Goal: Task Accomplishment & Management: Complete application form

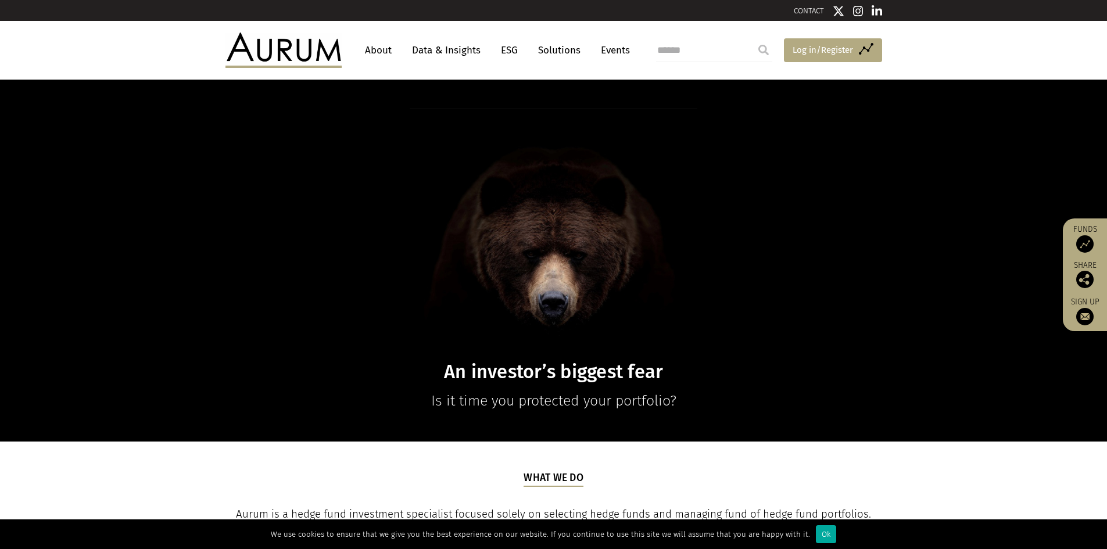
click at [820, 56] on span "Log in/Register" at bounding box center [823, 50] width 60 height 14
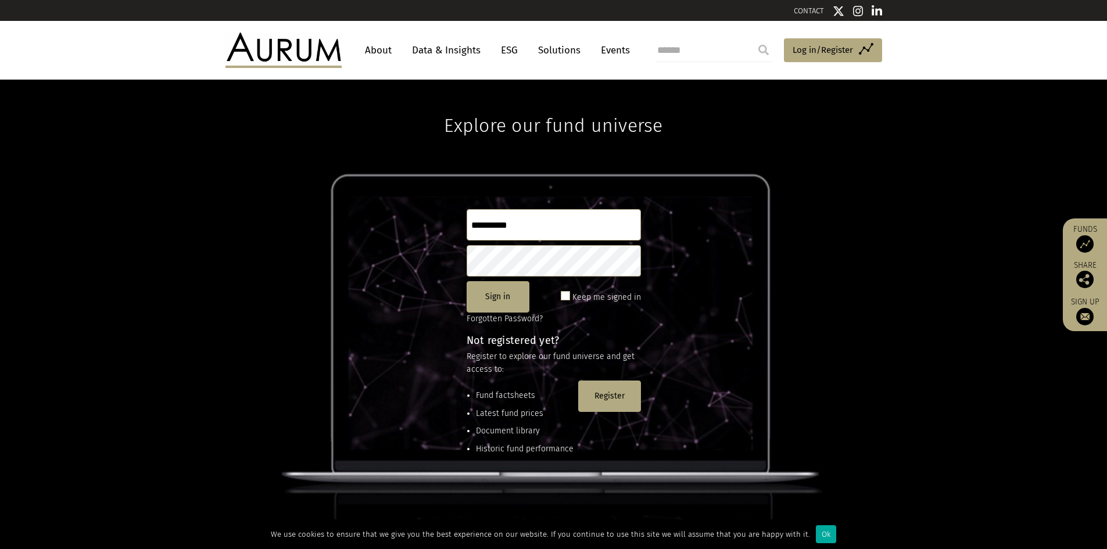
type input "**********"
click at [513, 298] on button "Sign in" at bounding box center [498, 296] width 63 height 31
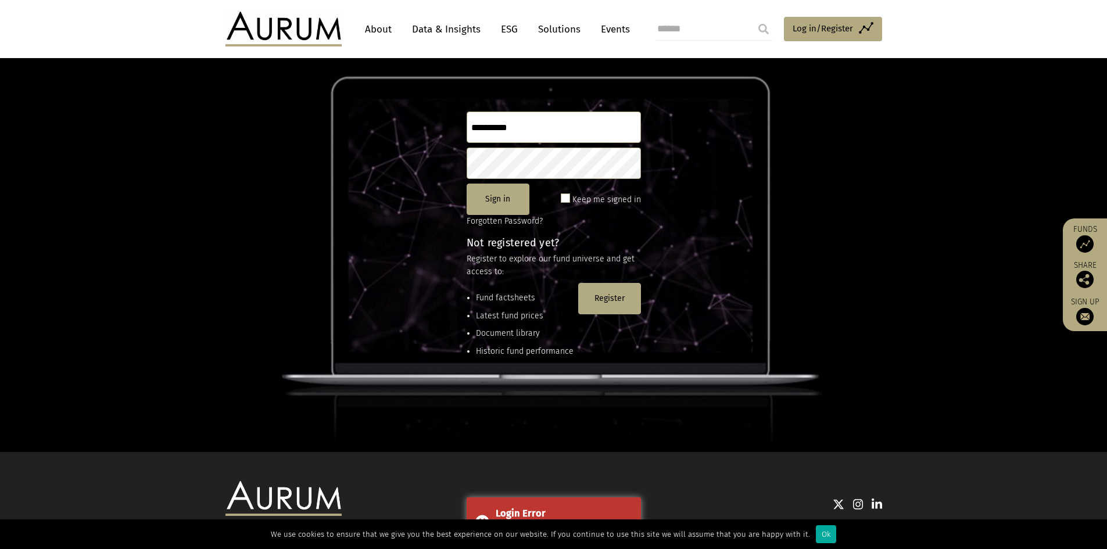
scroll to position [42, 0]
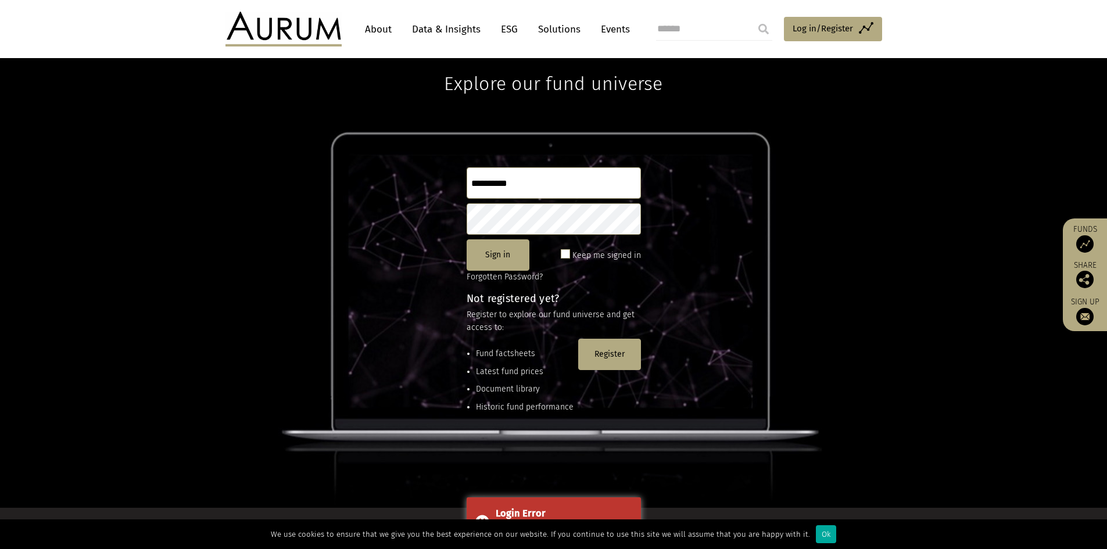
click at [507, 355] on li "Fund factsheets" at bounding box center [525, 354] width 98 height 13
click at [533, 340] on div "Fund factsheets Latest fund prices Document library Historic fund performance R…" at bounding box center [554, 383] width 174 height 88
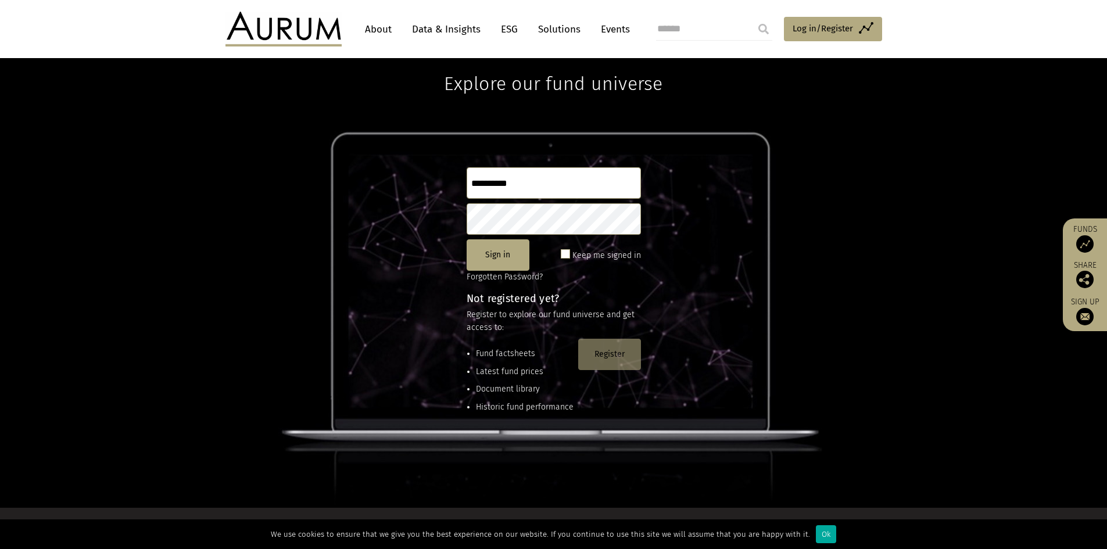
click at [607, 349] on button "Register" at bounding box center [609, 354] width 63 height 31
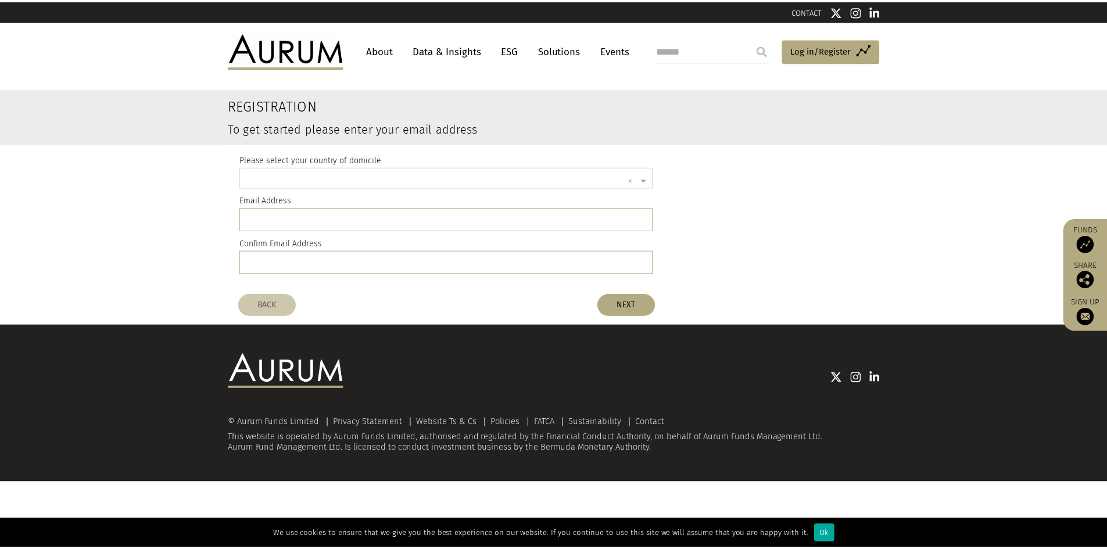
scroll to position [3, 0]
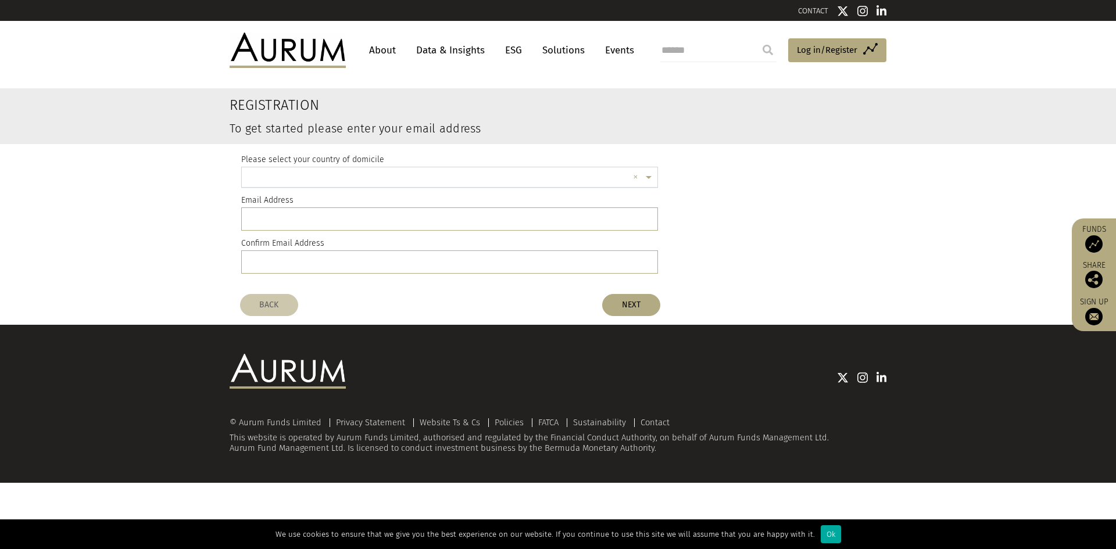
click at [387, 180] on input "text" at bounding box center [438, 178] width 381 height 23
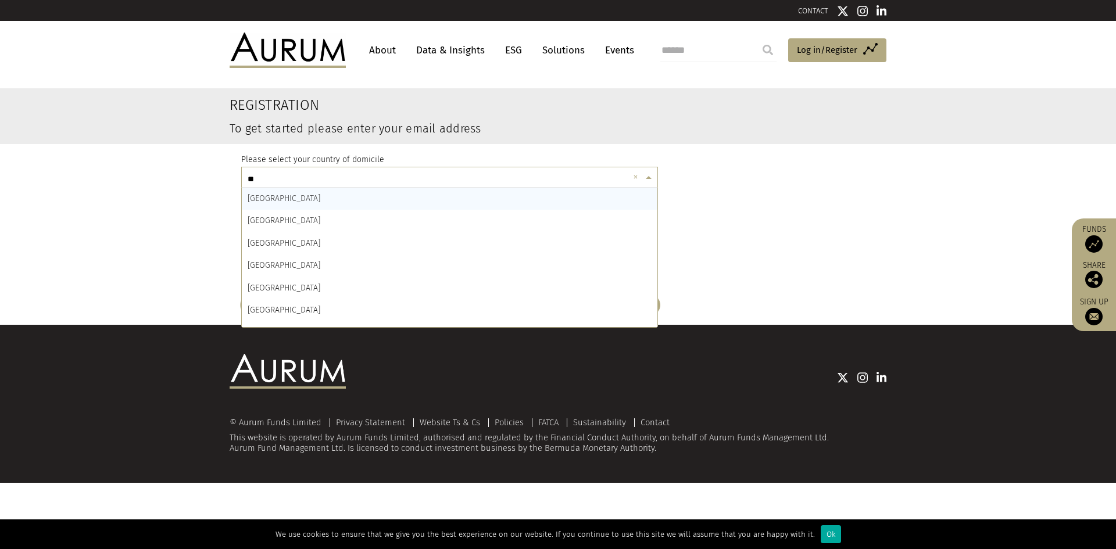
type input "***"
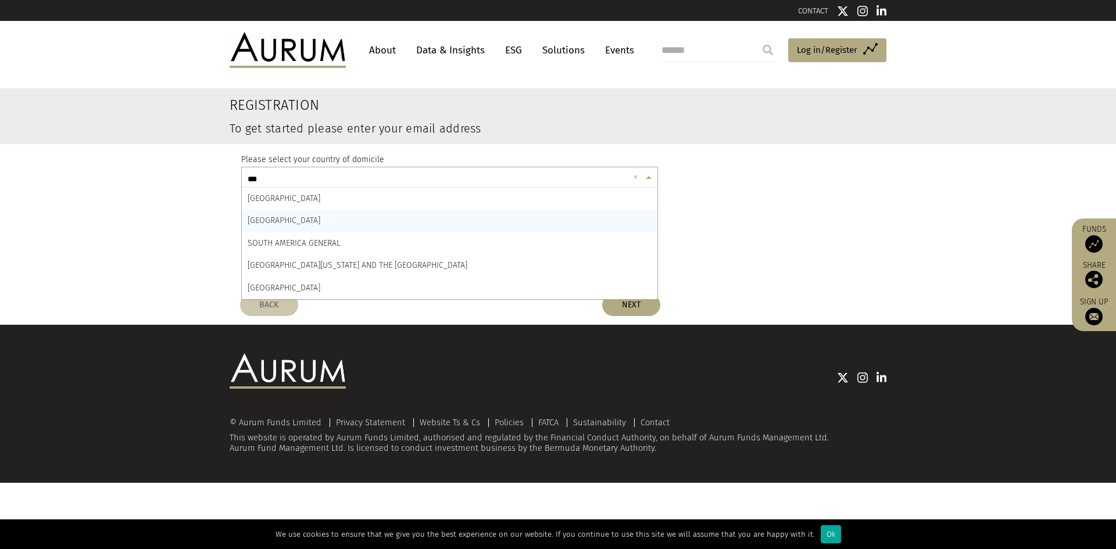
click at [284, 220] on span "SOUTH AFRICA" at bounding box center [284, 221] width 73 height 10
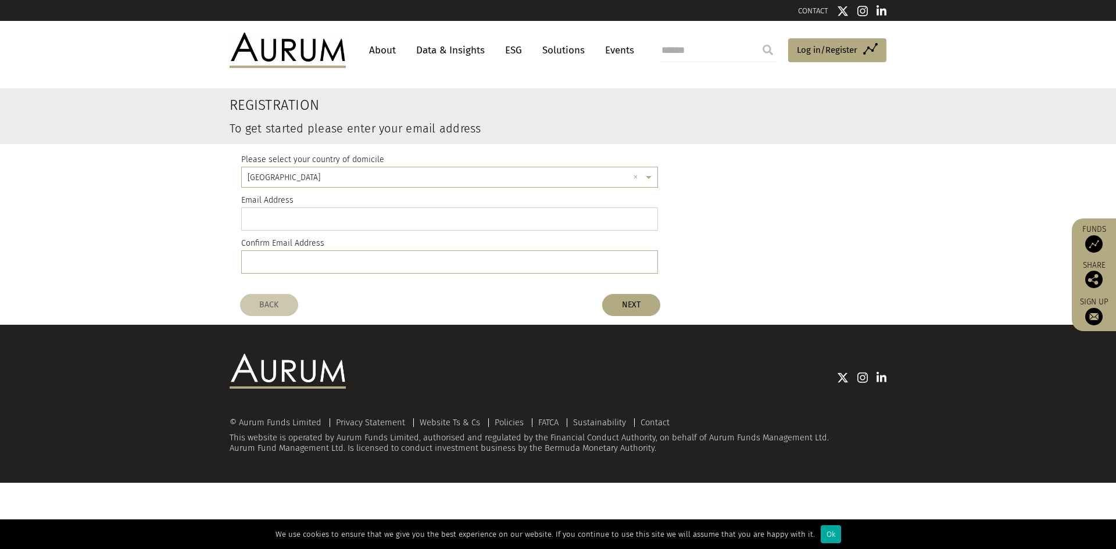
click at [287, 219] on input "email" at bounding box center [449, 219] width 417 height 23
type input "**********"
click at [312, 251] on input "email" at bounding box center [449, 262] width 417 height 23
type input "**********"
click at [611, 299] on button "NEXT" at bounding box center [631, 305] width 58 height 22
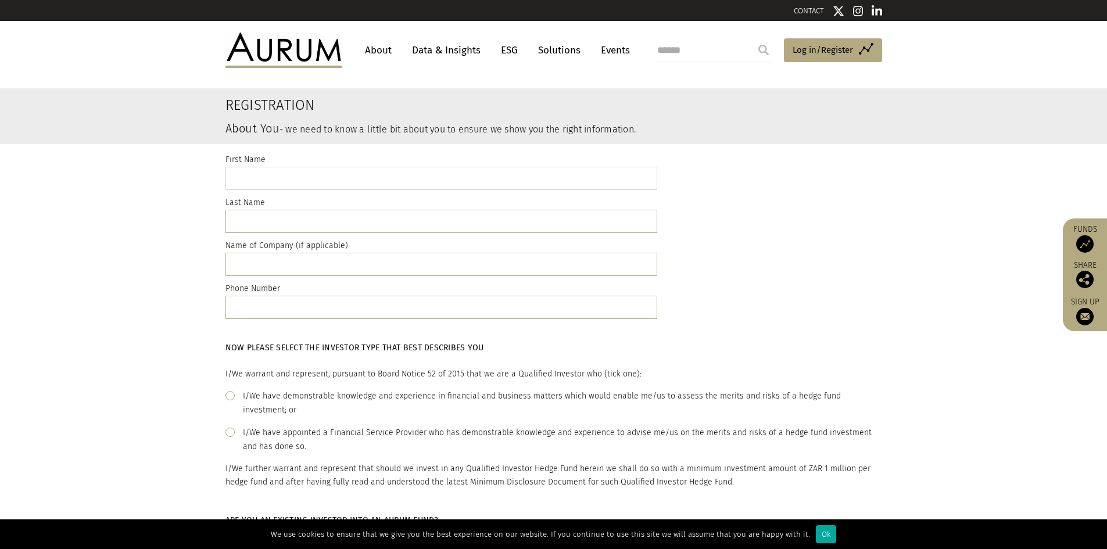
click at [480, 178] on input "text" at bounding box center [442, 178] width 432 height 23
type input "*******"
click at [380, 214] on input "text" at bounding box center [442, 221] width 432 height 23
type input "******"
click at [374, 273] on input "text" at bounding box center [442, 264] width 432 height 23
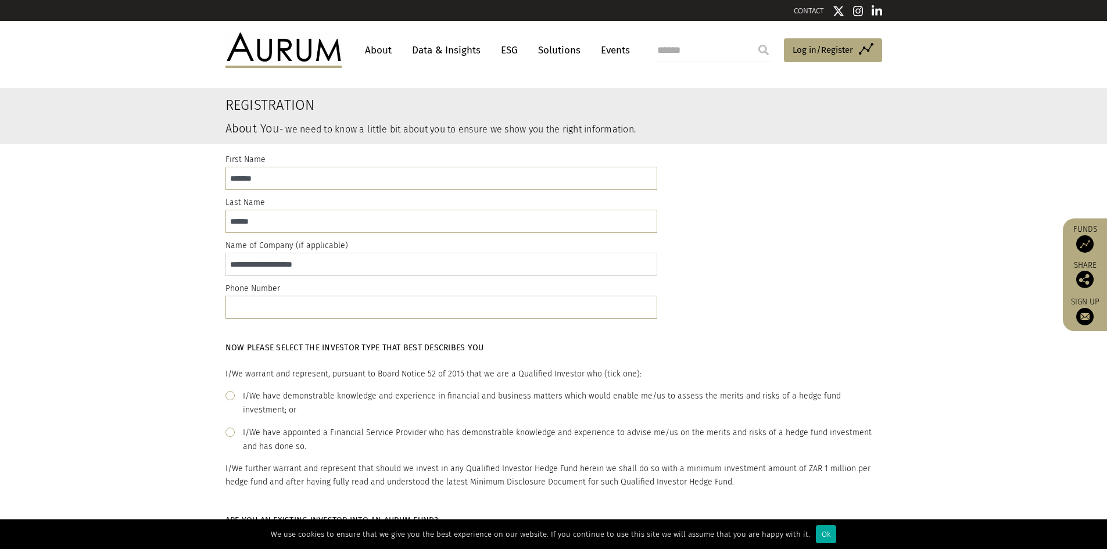
type input "**********"
click at [362, 317] on input "text" at bounding box center [442, 307] width 432 height 23
type input "**********"
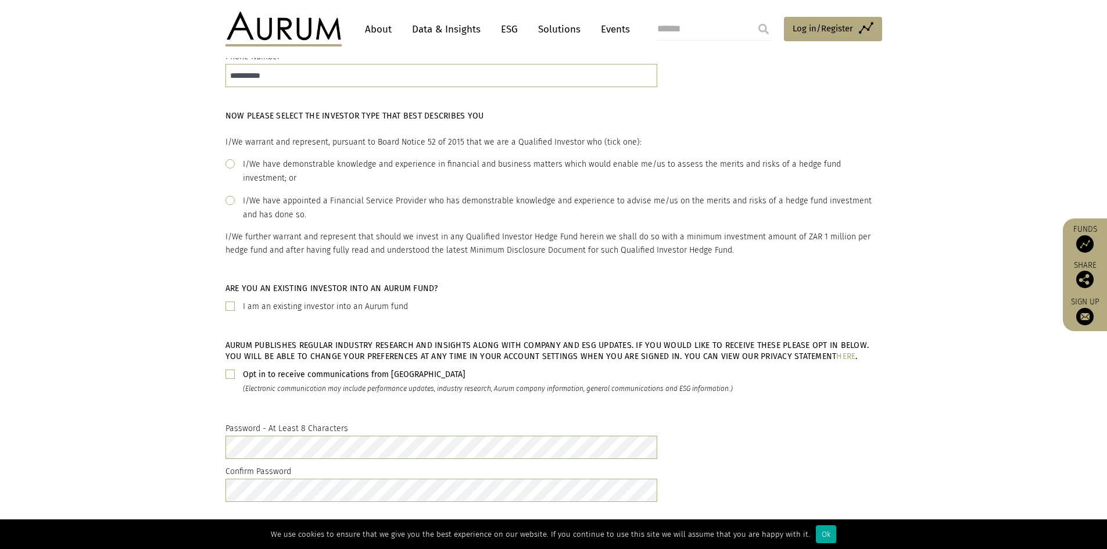
scroll to position [233, 0]
click at [268, 164] on label "I/We have demonstrable knowledge and experience in financial and business matte…" at bounding box center [562, 171] width 639 height 28
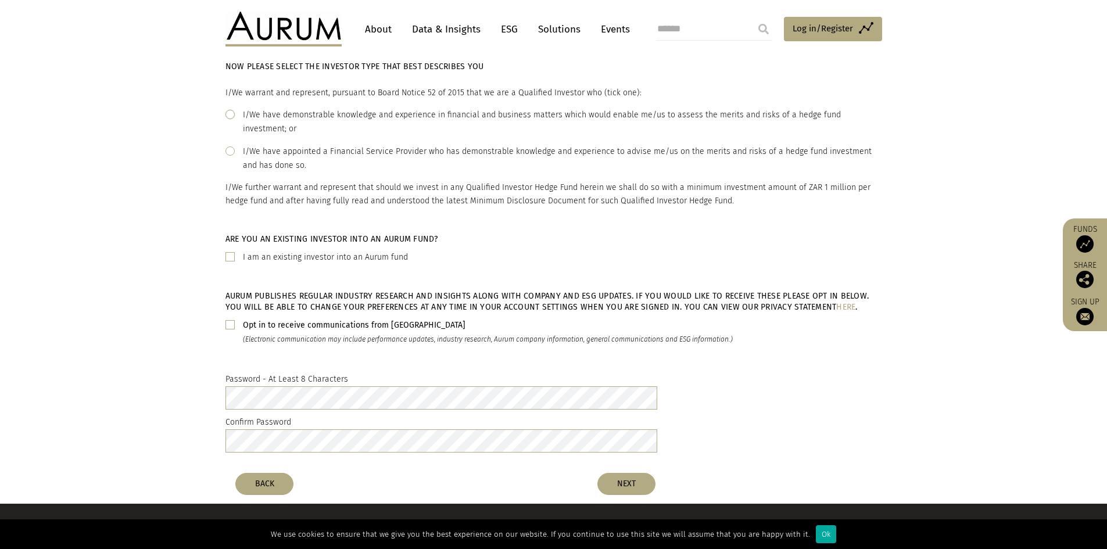
scroll to position [349, 0]
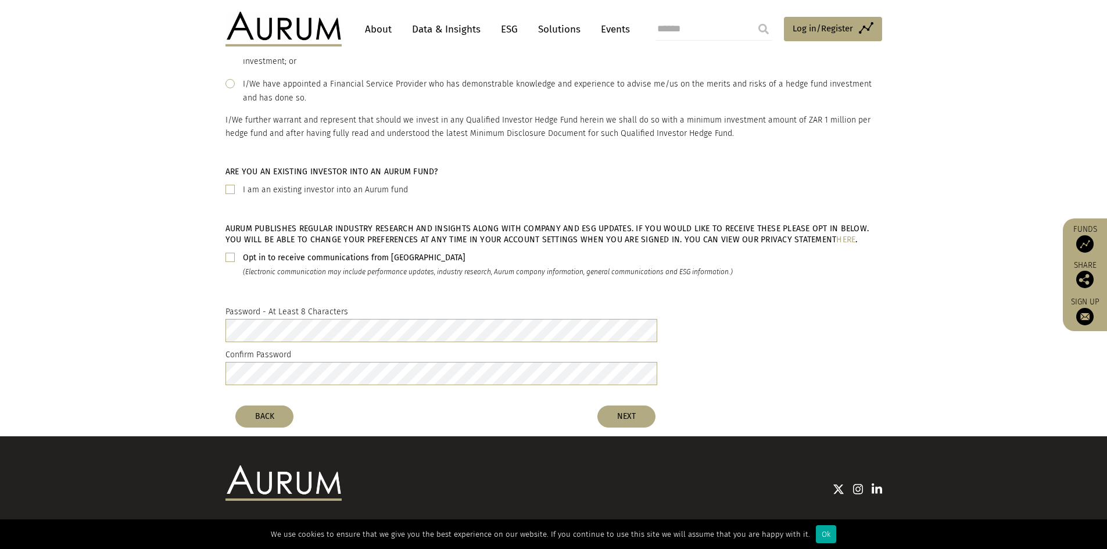
click at [156, 275] on div "Aurum publishes regular industry research and insights along with company and E…" at bounding box center [553, 256] width 1107 height 82
click at [516, 215] on div "Aurum publishes regular industry research and insights along with company and E…" at bounding box center [554, 256] width 657 height 82
click at [641, 406] on button "NEXT" at bounding box center [627, 417] width 58 height 22
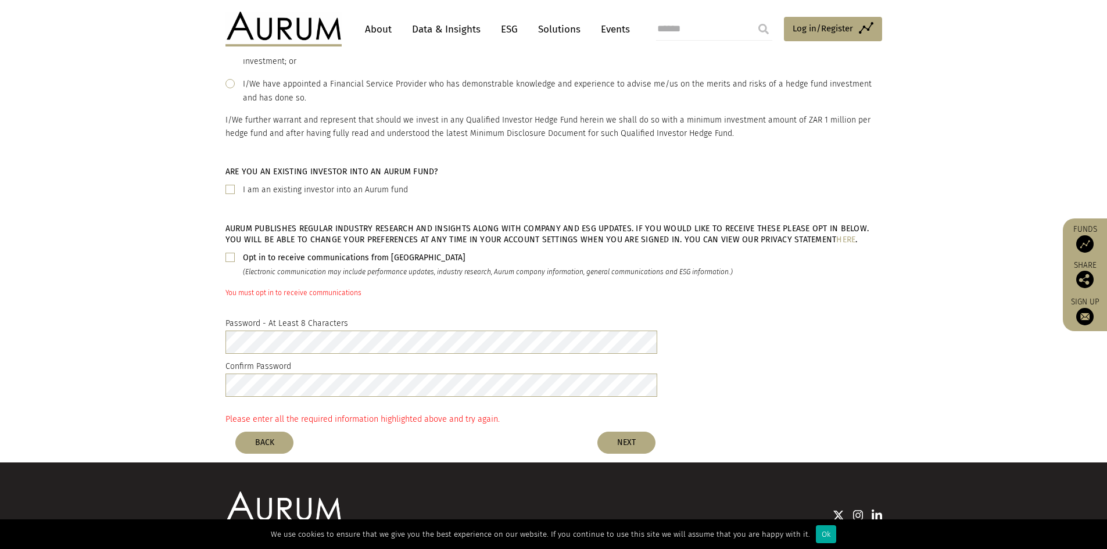
click at [300, 253] on b "Opt in to receive communications from Aurum" at bounding box center [354, 258] width 223 height 10
click at [622, 432] on button "NEXT" at bounding box center [627, 443] width 58 height 22
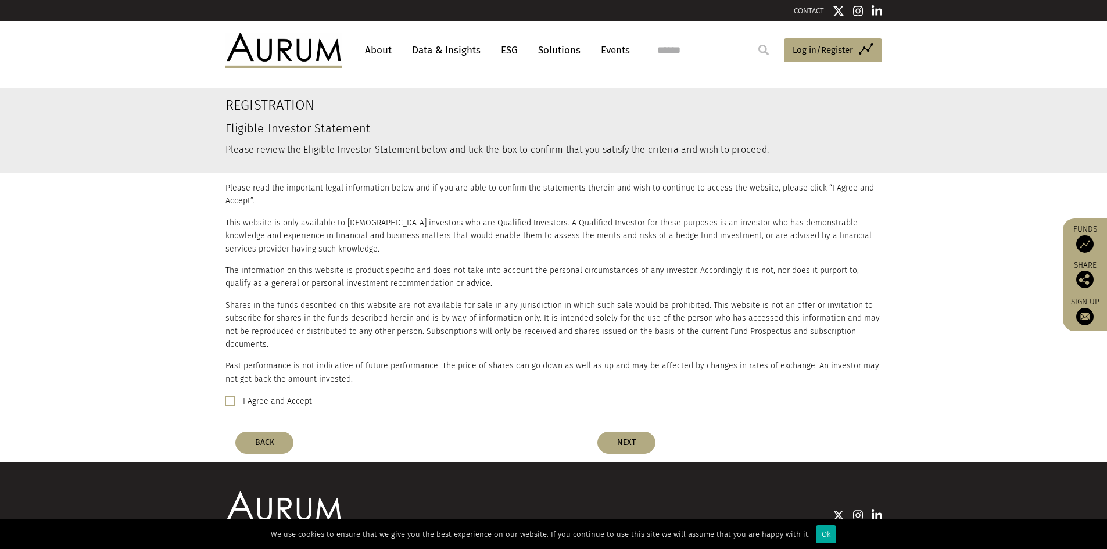
click at [294, 395] on label "I Agree and Accept" at bounding box center [277, 402] width 69 height 14
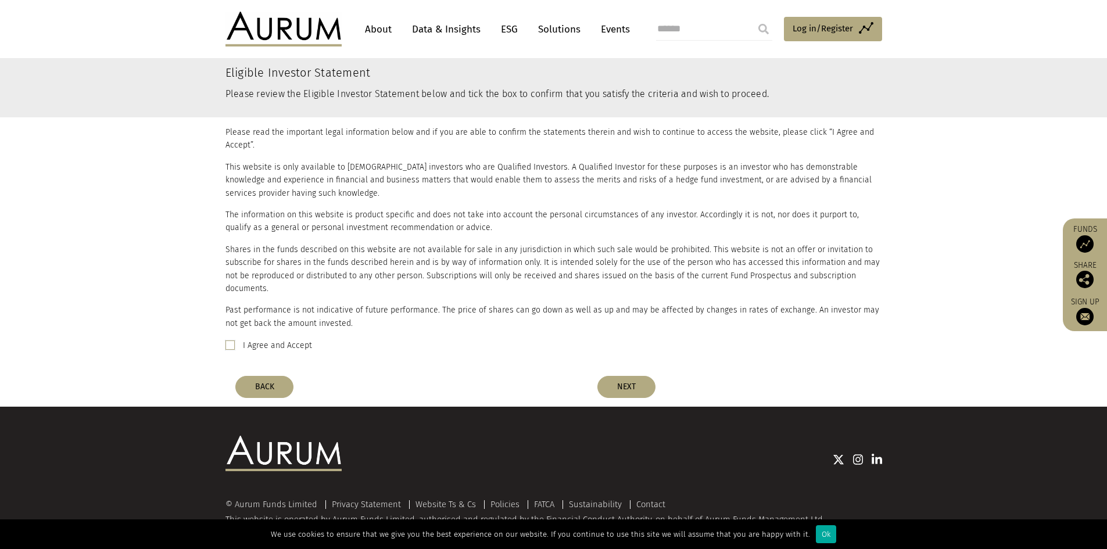
scroll to position [58, 0]
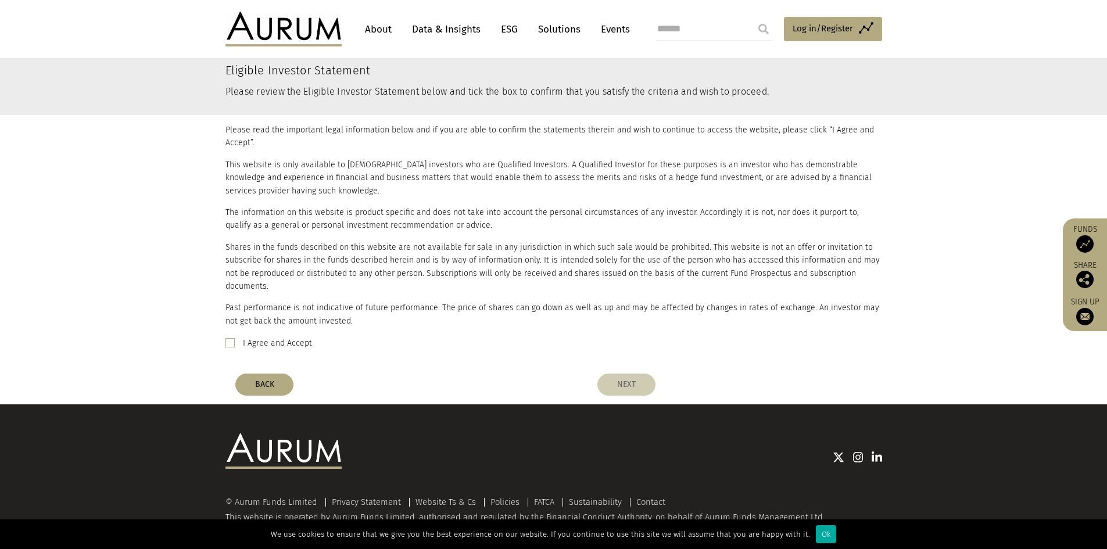
click at [619, 374] on button "NEXT" at bounding box center [627, 385] width 58 height 22
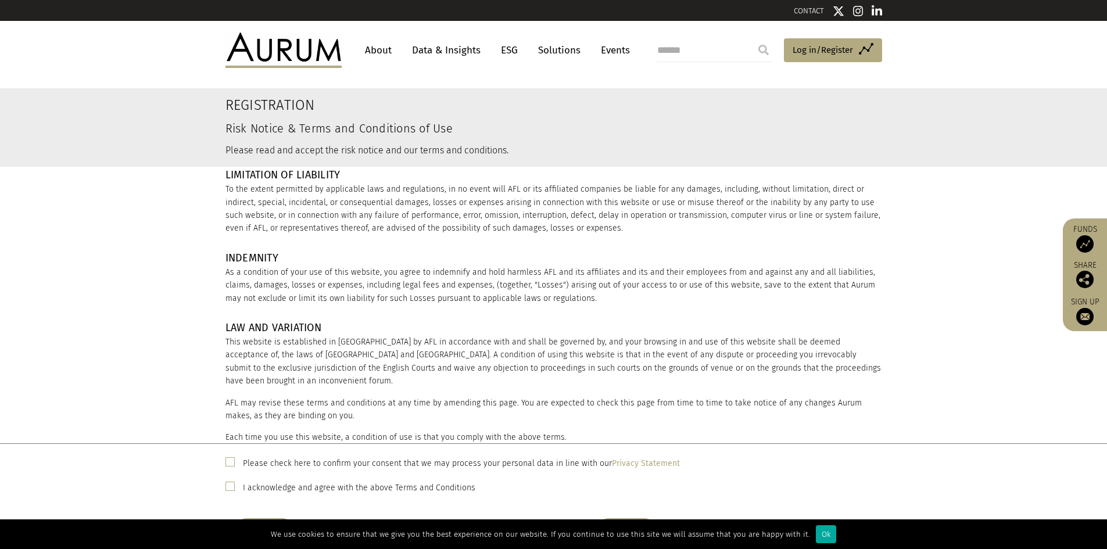
scroll to position [1507, 0]
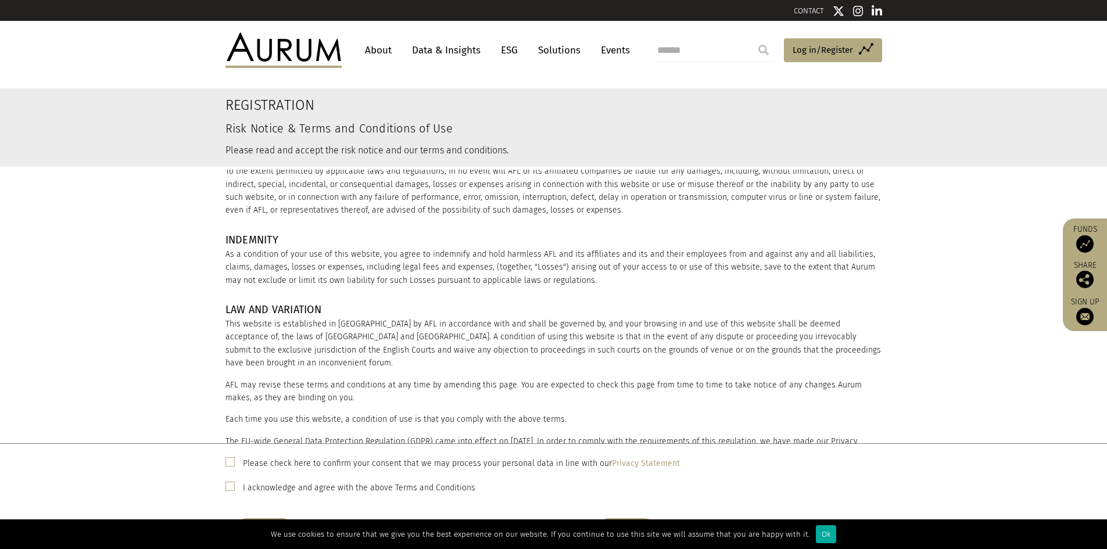
click at [409, 460] on label "Please check here to confirm your consent that we may process your personal dat…" at bounding box center [461, 464] width 437 height 14
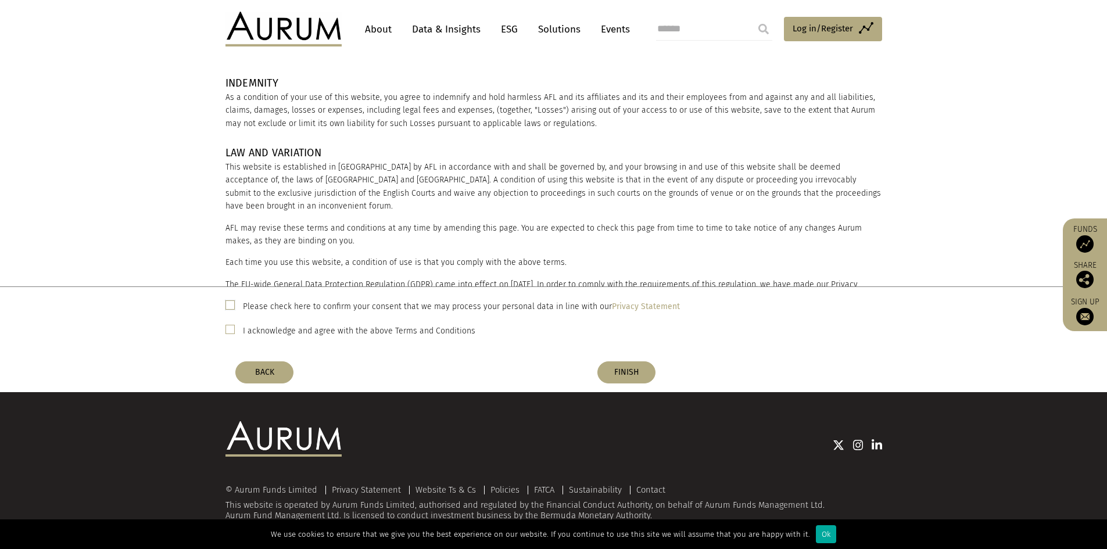
scroll to position [158, 0]
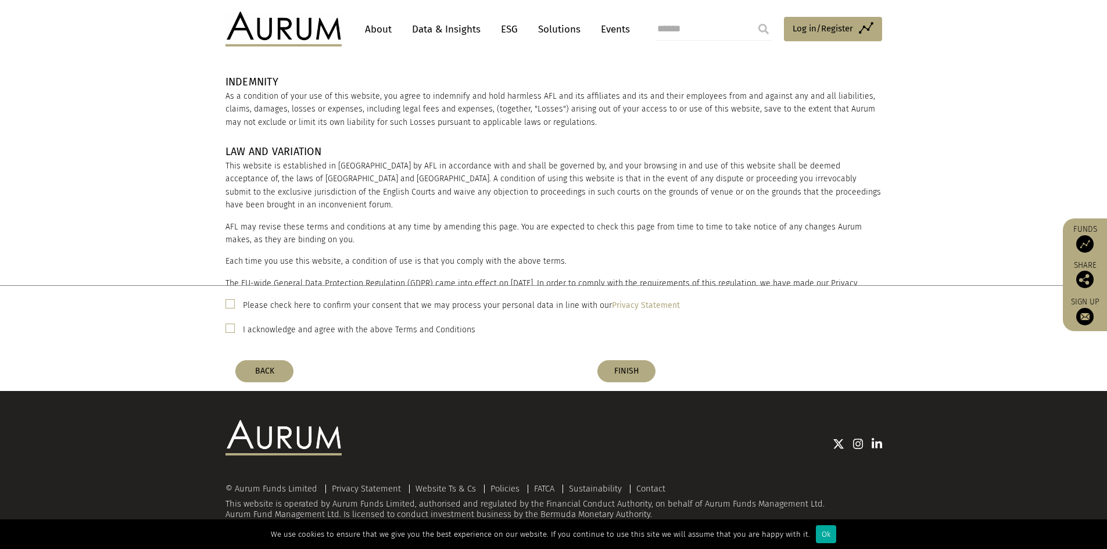
click at [281, 333] on label "I acknowledge and agree with the above Terms and Conditions" at bounding box center [359, 330] width 233 height 14
click at [630, 379] on button "FINISH" at bounding box center [627, 371] width 58 height 22
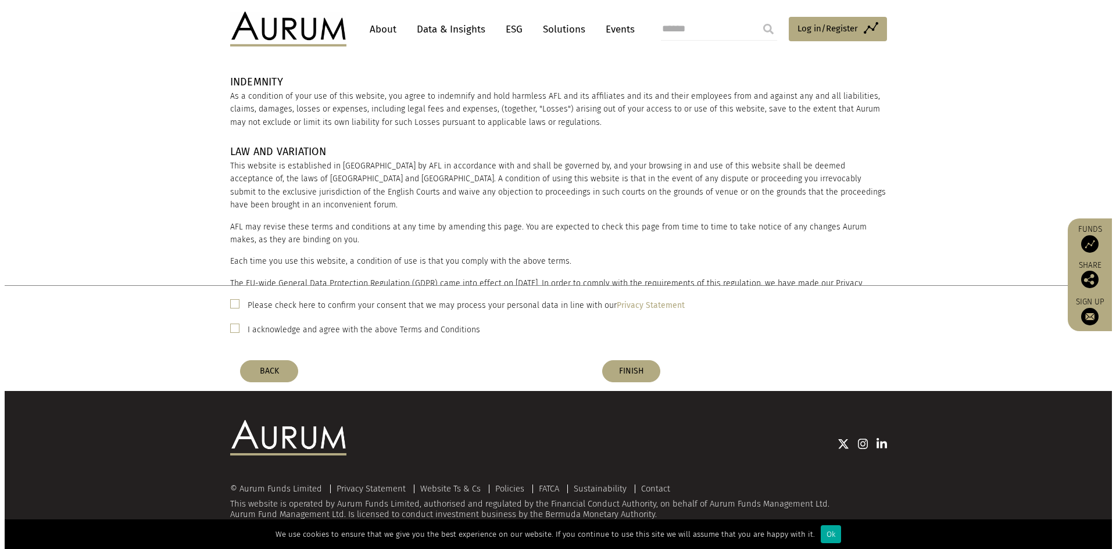
scroll to position [0, 0]
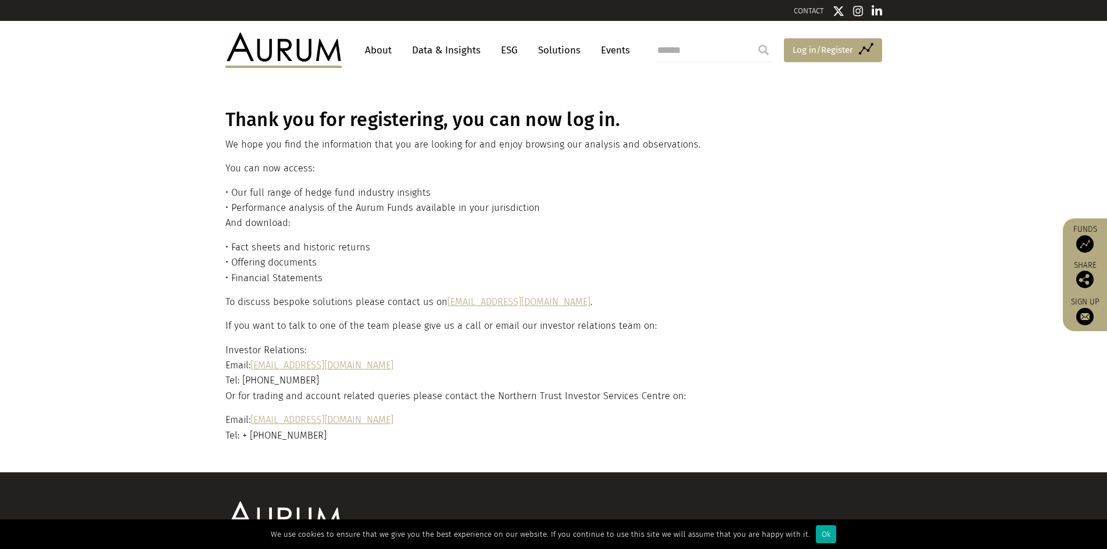
click at [833, 39] on link "Access Funds Log in/Register" at bounding box center [833, 50] width 98 height 24
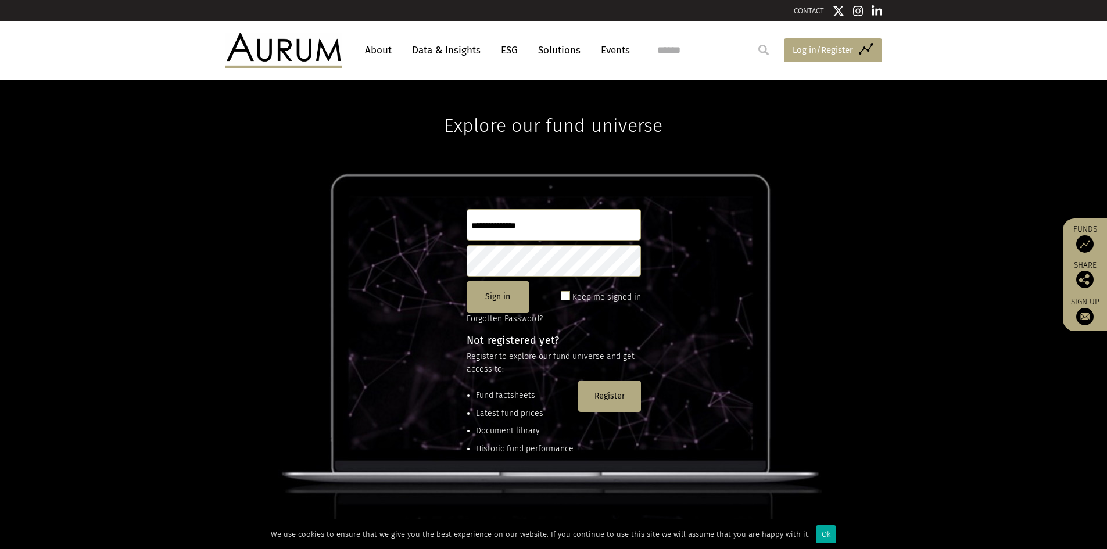
click at [818, 53] on span "Log in/Register" at bounding box center [823, 50] width 60 height 14
click at [569, 225] on input "text" at bounding box center [554, 224] width 174 height 31
type input "**********"
click at [510, 290] on button "Sign in" at bounding box center [498, 296] width 63 height 31
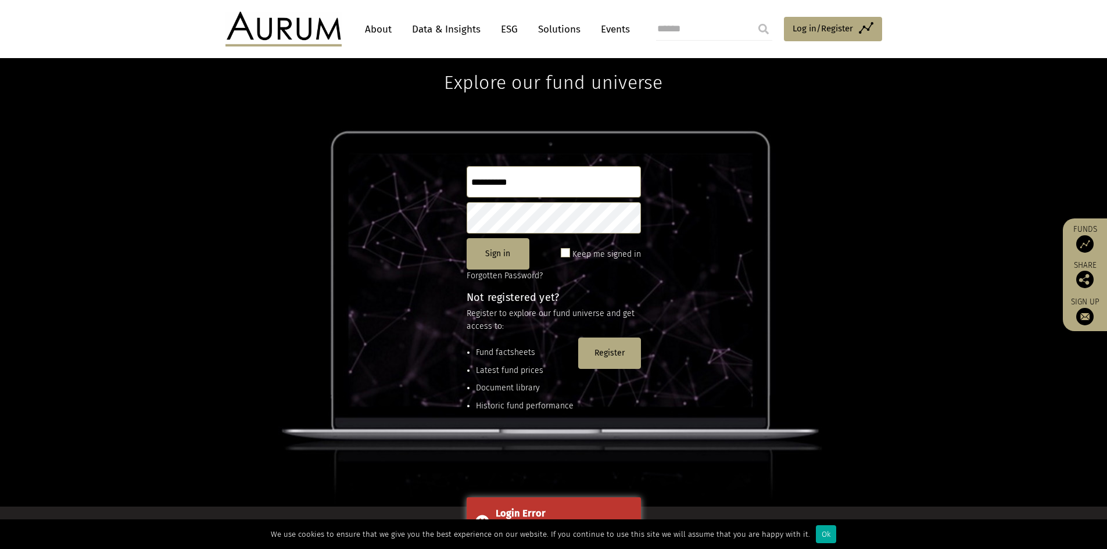
scroll to position [42, 0]
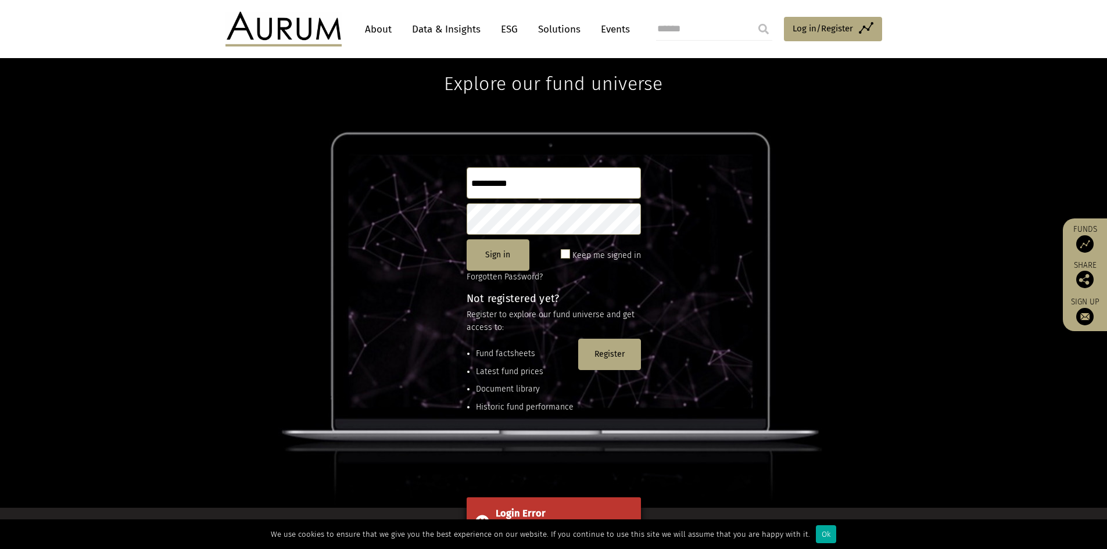
click at [563, 509] on div "Login Error" at bounding box center [564, 513] width 137 height 15
click at [816, 531] on div "Ok" at bounding box center [826, 535] width 20 height 18
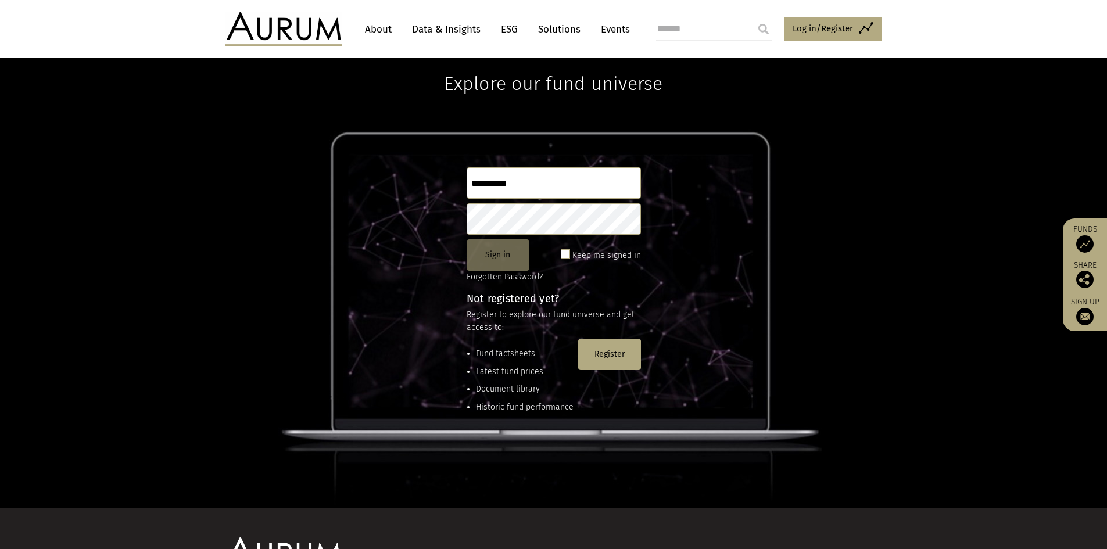
click at [520, 257] on button "Sign in" at bounding box center [498, 255] width 63 height 31
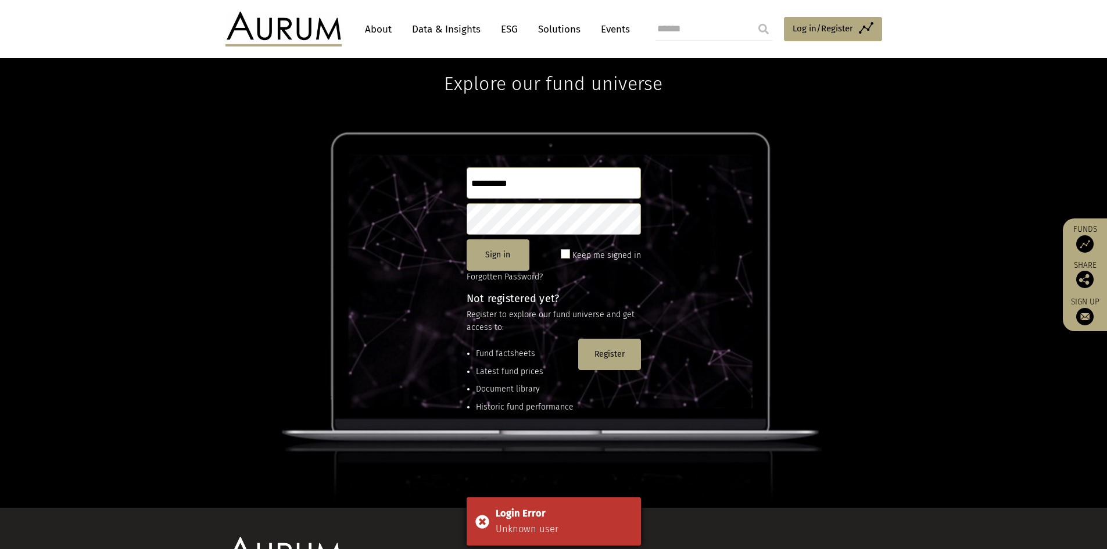
click at [560, 508] on div "Login Error" at bounding box center [564, 513] width 137 height 15
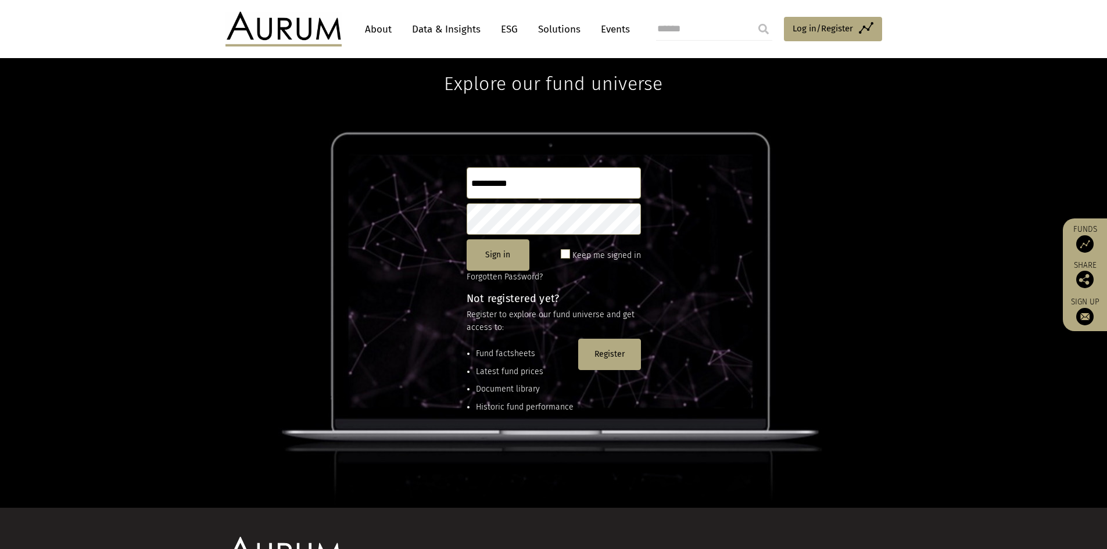
click at [524, 388] on li "Document library" at bounding box center [525, 389] width 98 height 13
click at [513, 267] on button "Sign in" at bounding box center [498, 255] width 63 height 31
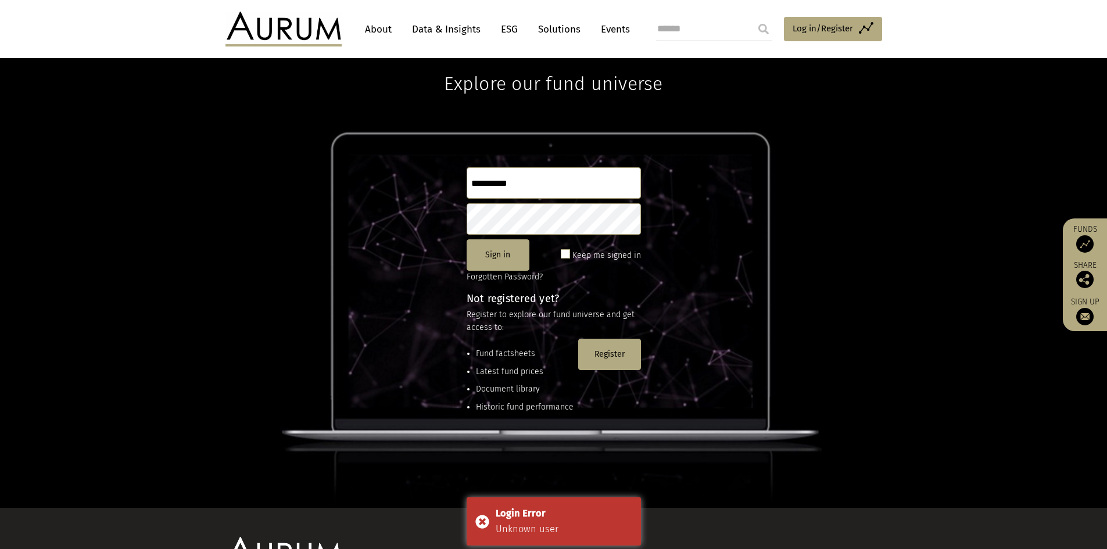
click at [600, 255] on label "Keep me signed in" at bounding box center [607, 256] width 69 height 14
click at [458, 213] on div "**********" at bounding box center [553, 273] width 1107 height 470
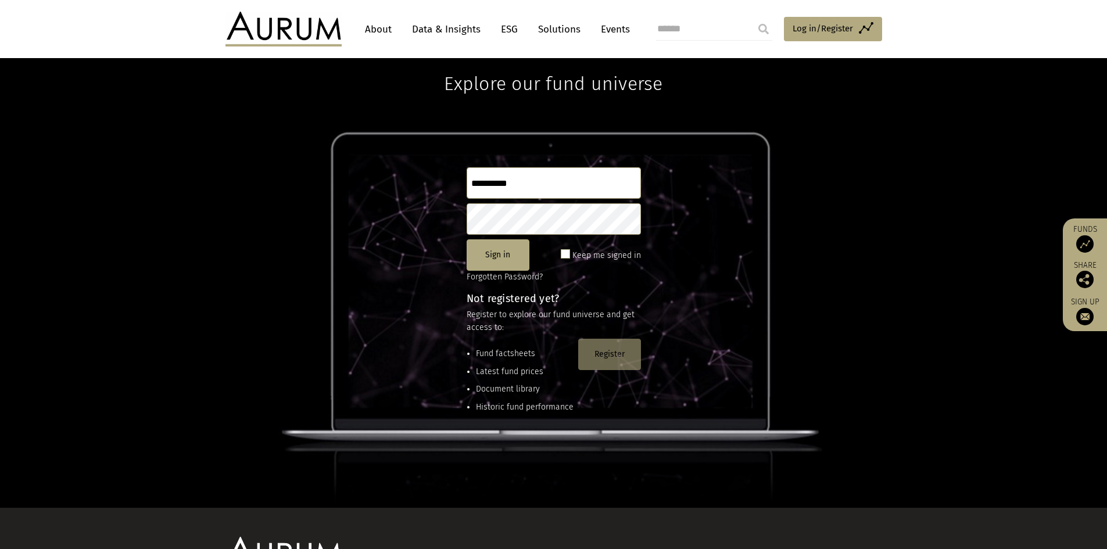
click at [612, 356] on button "Register" at bounding box center [609, 354] width 63 height 31
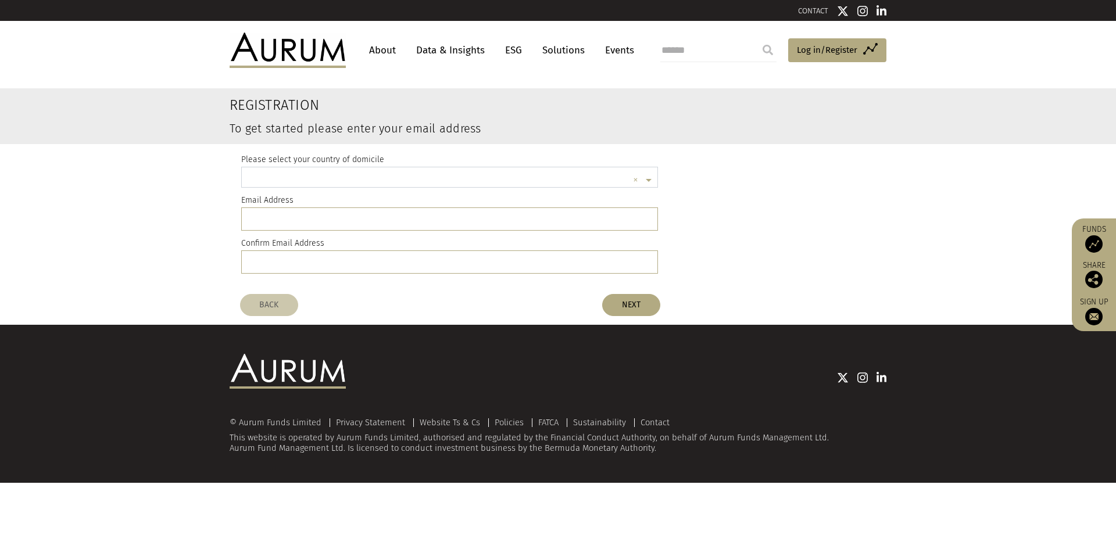
scroll to position [3, 0]
